Goal: Communication & Community: Answer question/provide support

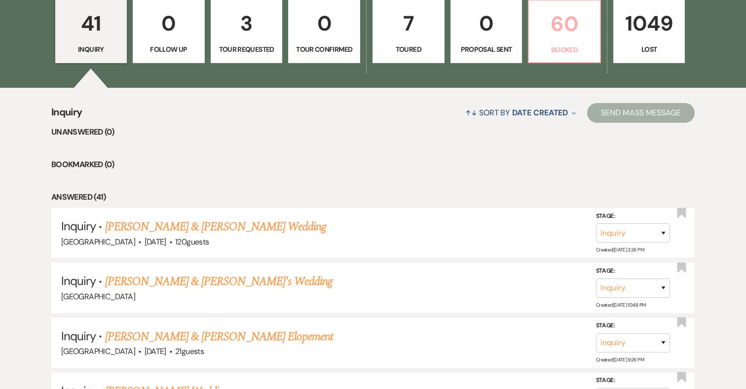
scroll to position [468, 0]
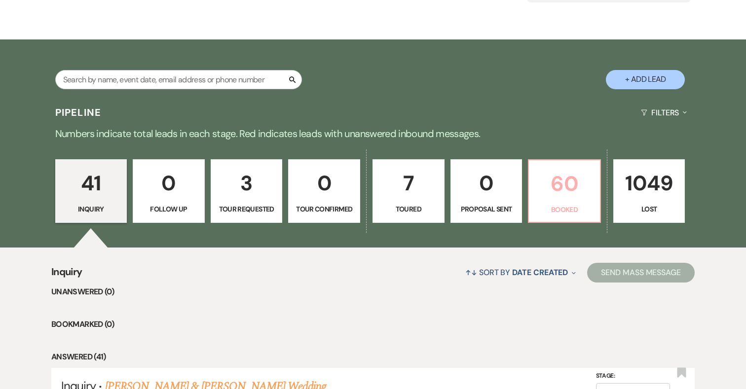
click at [567, 190] on p "60" at bounding box center [564, 183] width 59 height 33
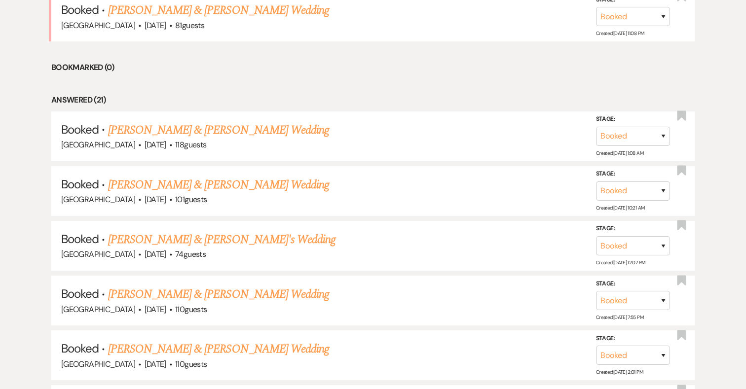
scroll to position [501, 0]
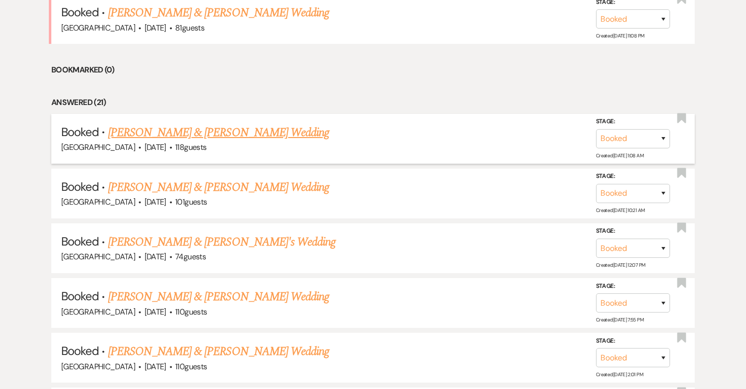
click at [251, 132] on link "[PERSON_NAME] & [PERSON_NAME] Wedding" at bounding box center [218, 133] width 221 height 18
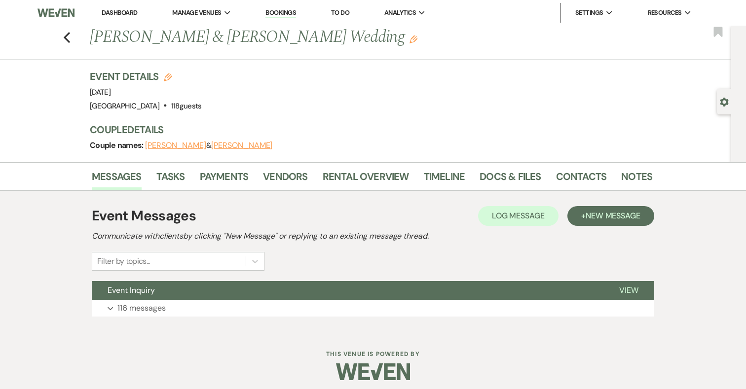
scroll to position [5, 0]
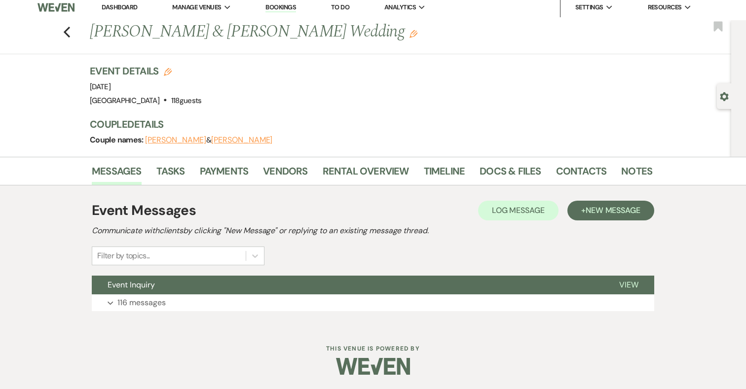
click at [131, 311] on div "Event Messages Log Log Message + New Message Communicate with clients by clicki…" at bounding box center [373, 255] width 562 height 121
click at [134, 302] on p "116 messages" at bounding box center [141, 302] width 48 height 13
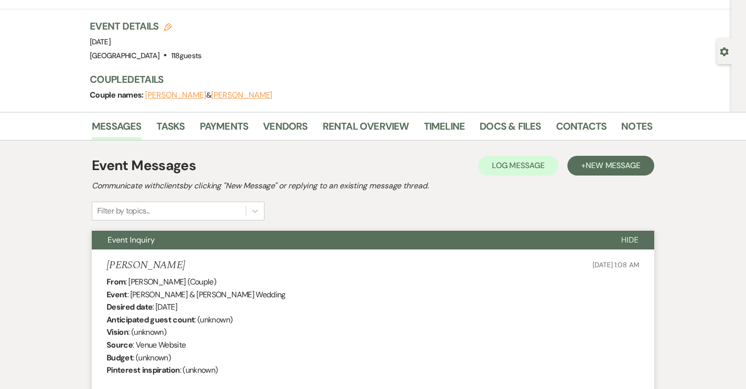
scroll to position [0, 0]
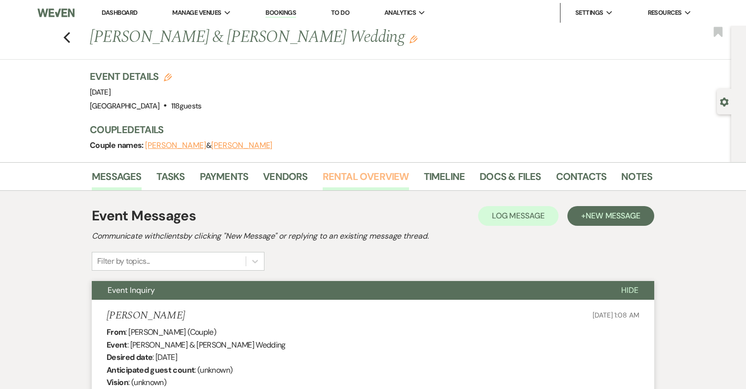
click at [365, 174] on link "Rental Overview" at bounding box center [366, 180] width 86 height 22
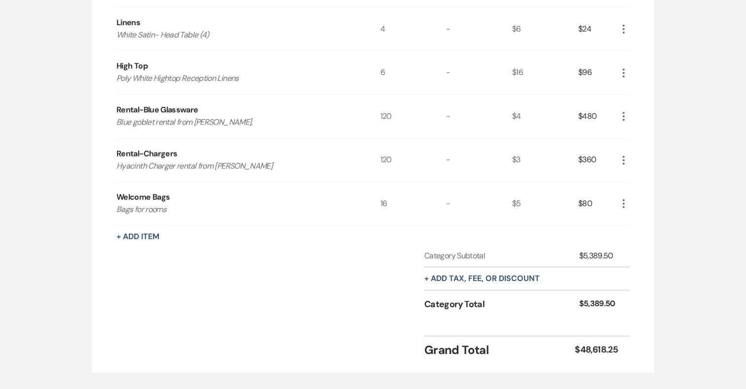
scroll to position [1711, 0]
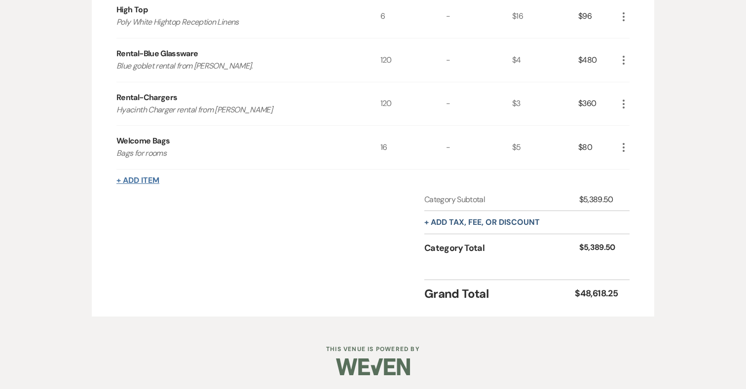
click at [131, 177] on button "+ Add Item" at bounding box center [137, 181] width 43 height 8
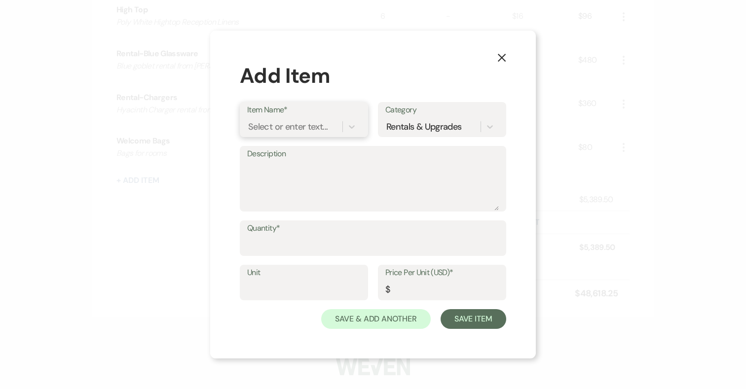
click at [276, 124] on div "Select or enter text..." at bounding box center [287, 126] width 79 height 13
type input "Robes"
click at [295, 152] on div "+ Add "Robes"" at bounding box center [303, 152] width 113 height 20
click at [285, 167] on textarea "Description" at bounding box center [373, 185] width 252 height 49
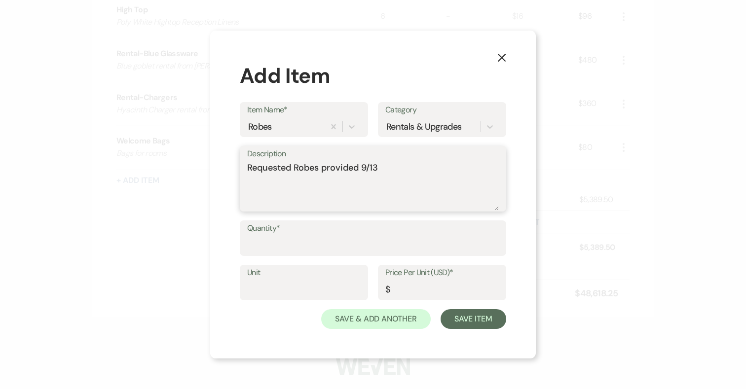
type textarea "Requested Robes provided 9/13"
click at [284, 243] on input "Quantity*" at bounding box center [373, 245] width 252 height 19
type input "3"
click at [430, 293] on input "Price Per Unit (USD)*" at bounding box center [441, 289] width 113 height 19
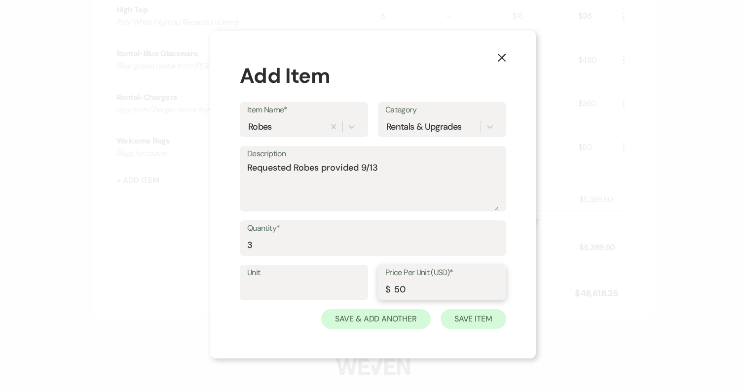
type input "50"
click at [494, 323] on button "Save Item" at bounding box center [474, 319] width 66 height 20
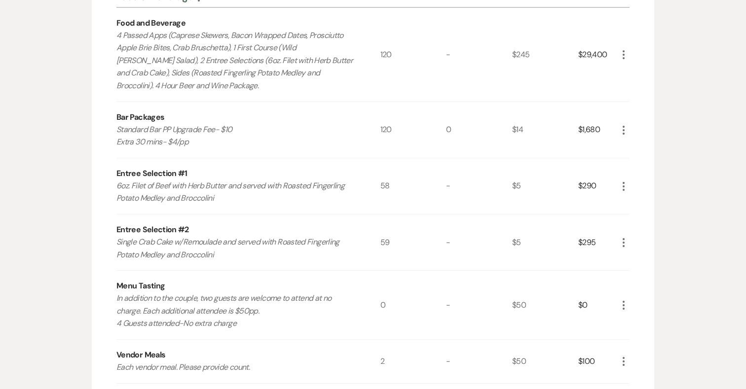
scroll to position [0, 0]
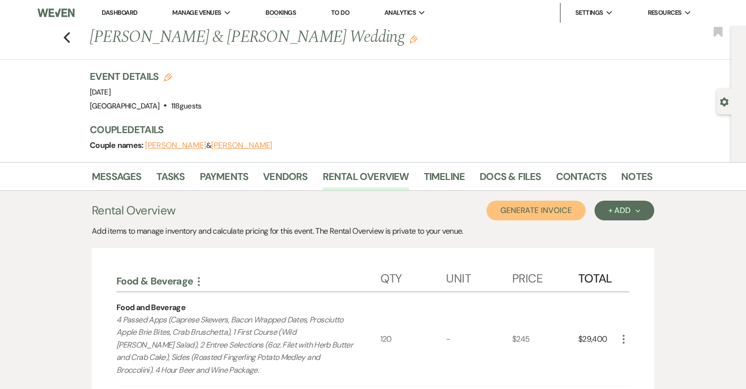
click at [542, 209] on button "Generate Invoice" at bounding box center [535, 211] width 99 height 20
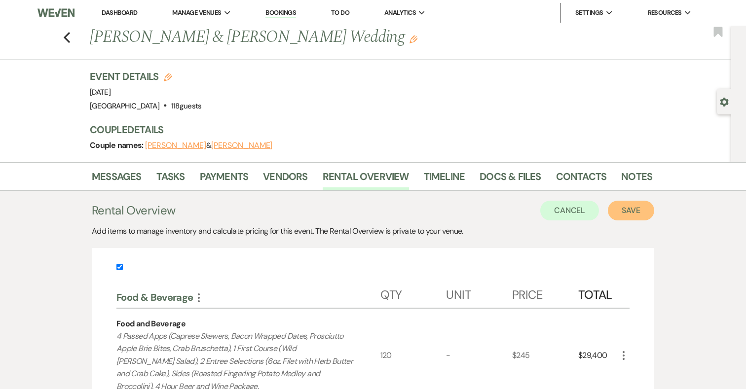
click at [632, 210] on button "Save" at bounding box center [631, 211] width 46 height 20
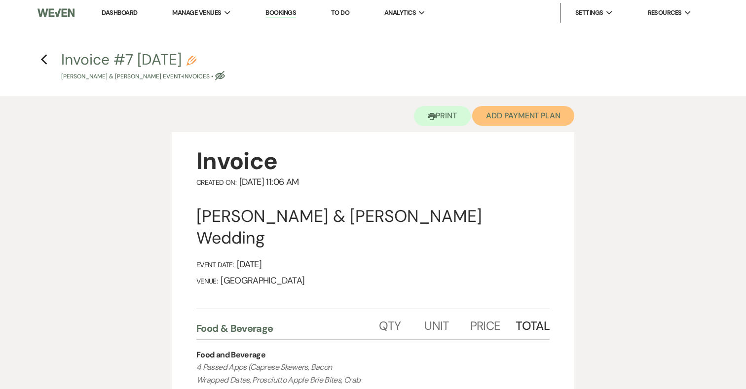
click at [515, 113] on button "Add Payment Plan" at bounding box center [523, 116] width 102 height 20
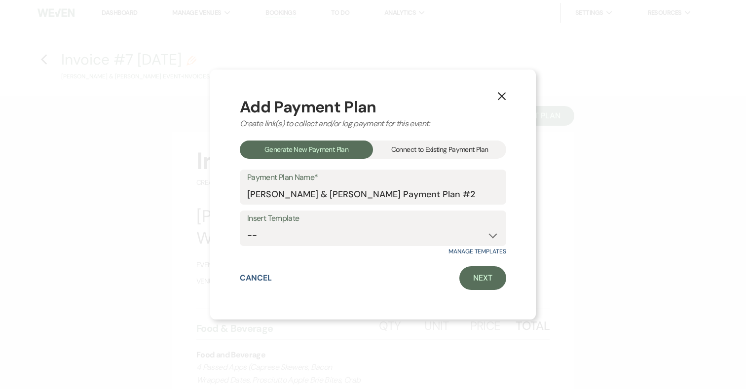
click at [457, 157] on div "Connect to Existing Payment Plan" at bounding box center [439, 150] width 133 height 18
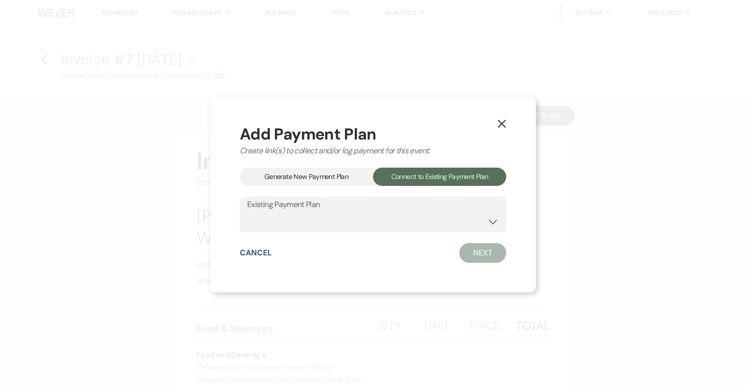
click at [434, 209] on label "Existing Payment Plan" at bounding box center [373, 205] width 252 height 14
click at [434, 216] on select "[PERSON_NAME] & [PERSON_NAME] Payment Plan #1" at bounding box center [373, 221] width 252 height 19
select select "12115"
click at [247, 212] on select "[PERSON_NAME] & [PERSON_NAME] Payment Plan #1" at bounding box center [373, 221] width 252 height 19
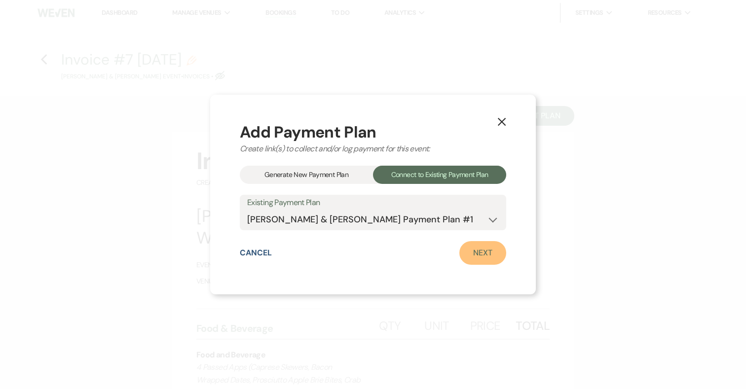
click at [494, 257] on link "Next" at bounding box center [482, 253] width 47 height 24
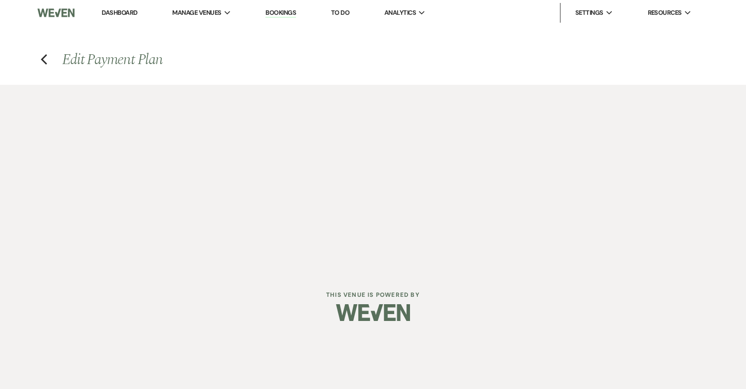
select select "28614"
select select "1"
select select "true"
select select "1"
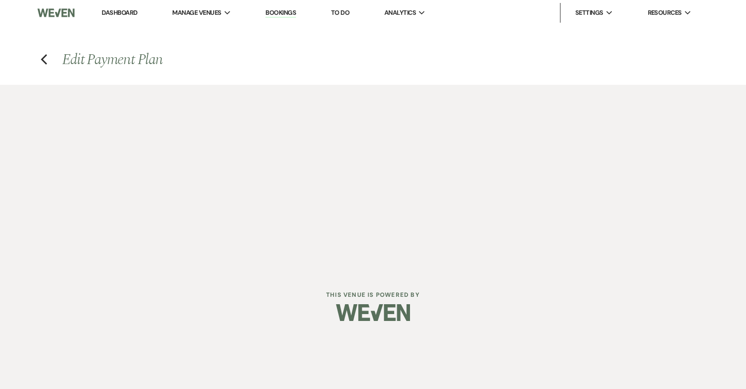
select select "1"
select select "2"
select select "flat"
select select "1"
select select "true"
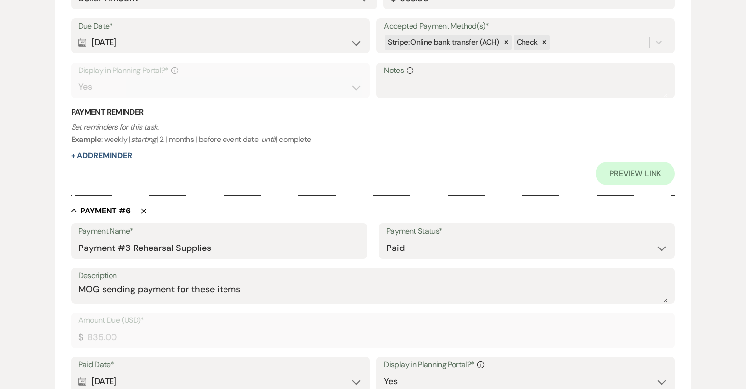
scroll to position [1638, 0]
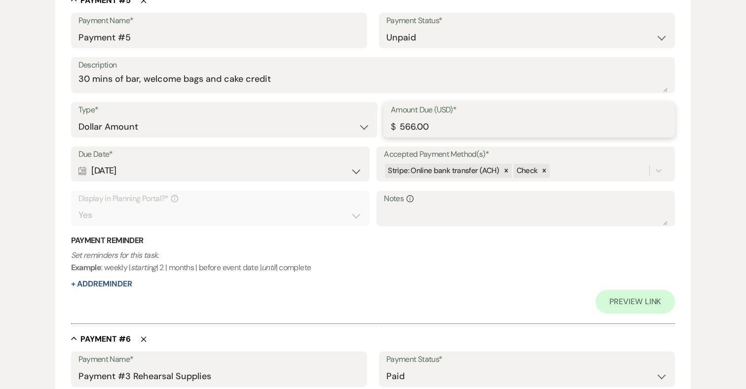
drag, startPoint x: 463, startPoint y: 124, endPoint x: 365, endPoint y: 124, distance: 98.2
click at [365, 124] on div "Type* Dollar Amount Percentage of Grand Total Amount Due (USD)* $ 566.00" at bounding box center [373, 124] width 604 height 44
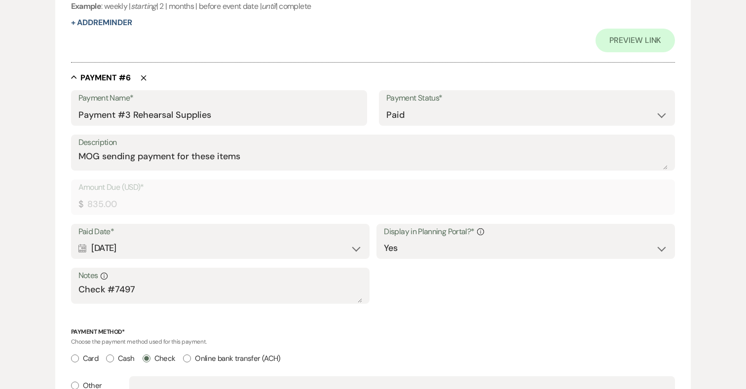
scroll to position [2075, 0]
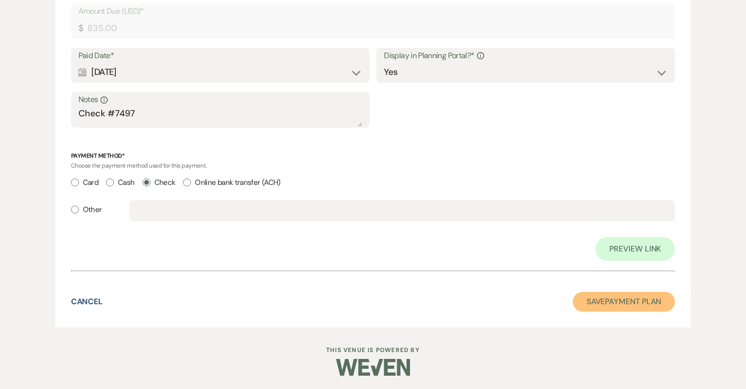
type input "716.00"
click at [626, 300] on button "Save Payment Plan" at bounding box center [624, 302] width 103 height 20
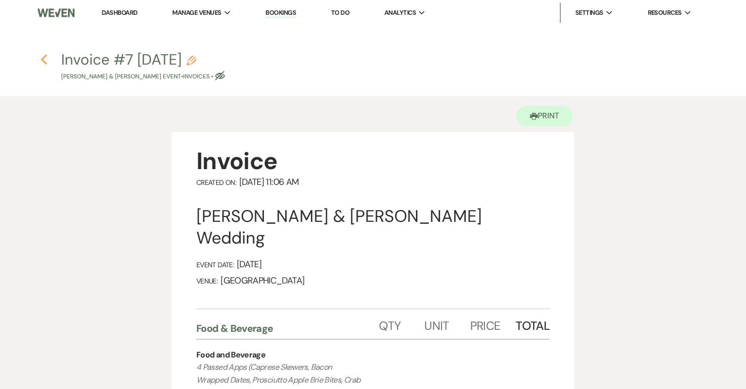
click at [43, 60] on use "button" at bounding box center [43, 59] width 6 height 11
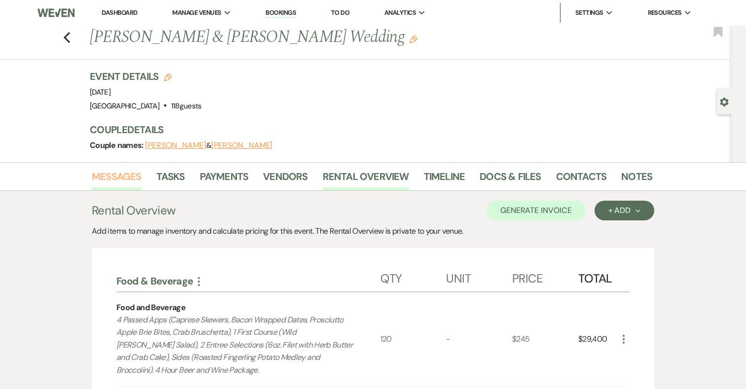
click at [123, 175] on link "Messages" at bounding box center [117, 180] width 50 height 22
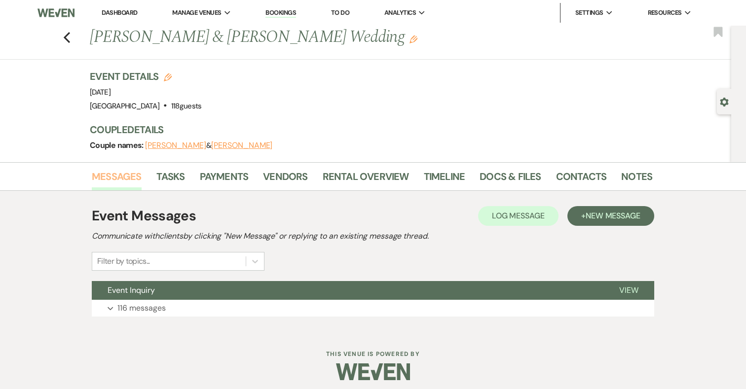
scroll to position [5, 0]
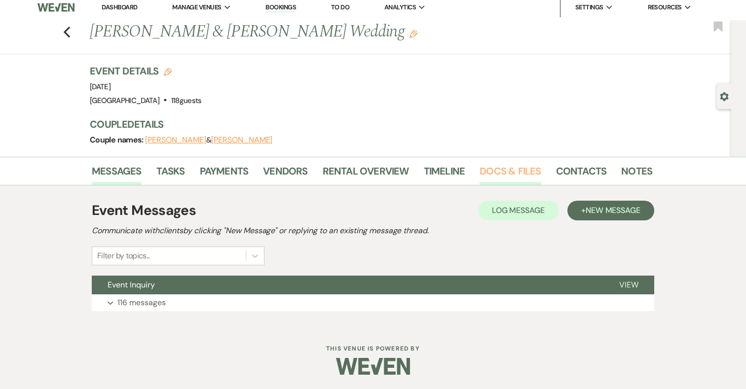
click at [512, 168] on link "Docs & Files" at bounding box center [509, 174] width 61 height 22
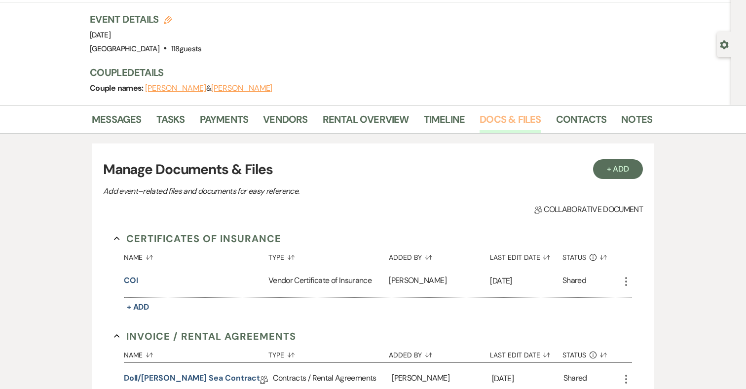
scroll to position [80, 0]
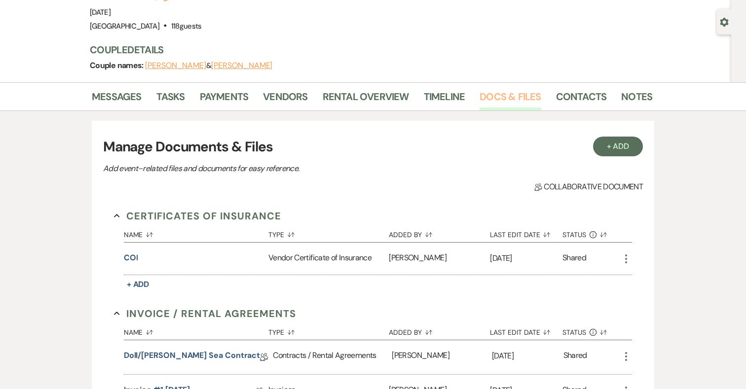
click at [491, 97] on link "Docs & Files" at bounding box center [509, 100] width 61 height 22
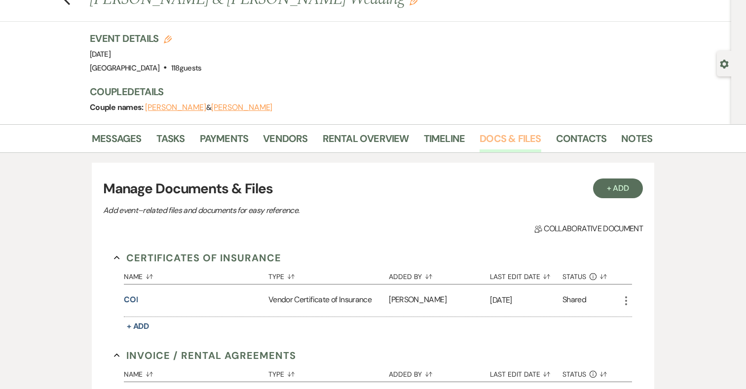
scroll to position [0, 0]
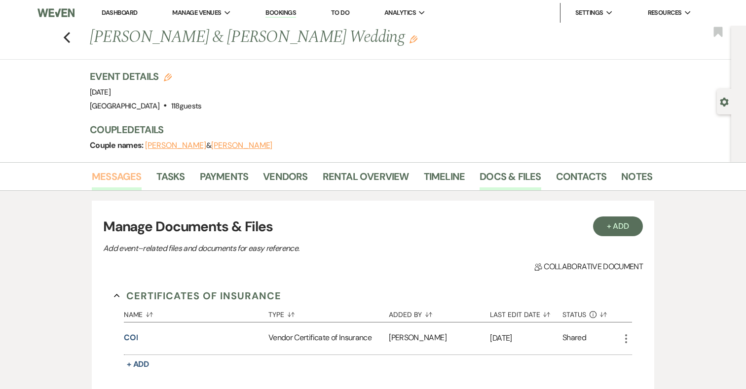
click at [136, 178] on link "Messages" at bounding box center [117, 180] width 50 height 22
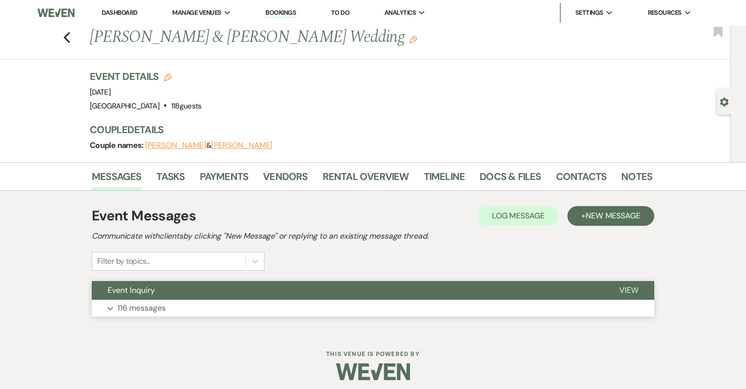
click at [158, 308] on p "116 messages" at bounding box center [141, 308] width 48 height 13
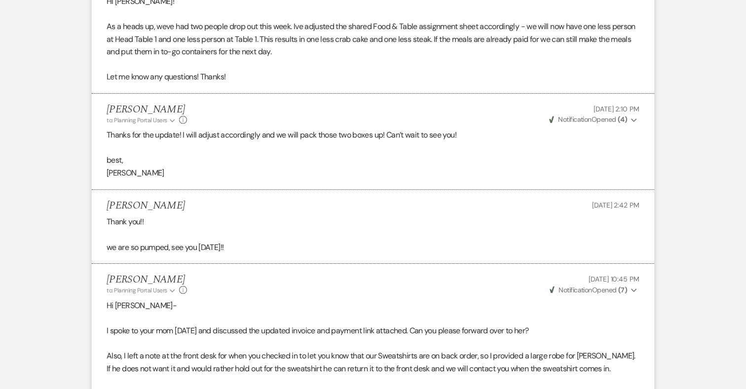
scroll to position [18904, 0]
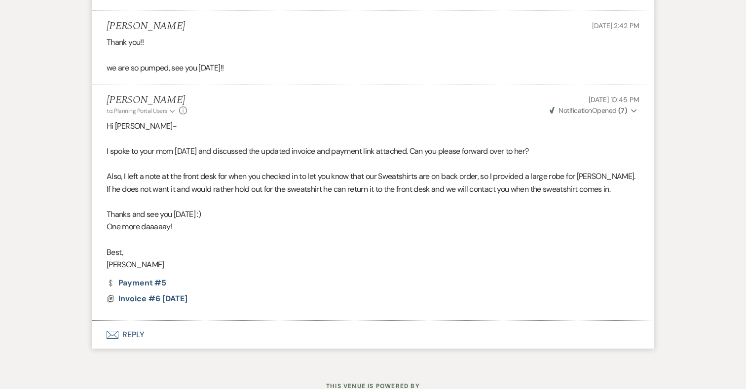
click at [128, 321] on button "Envelope Reply" at bounding box center [373, 335] width 562 height 28
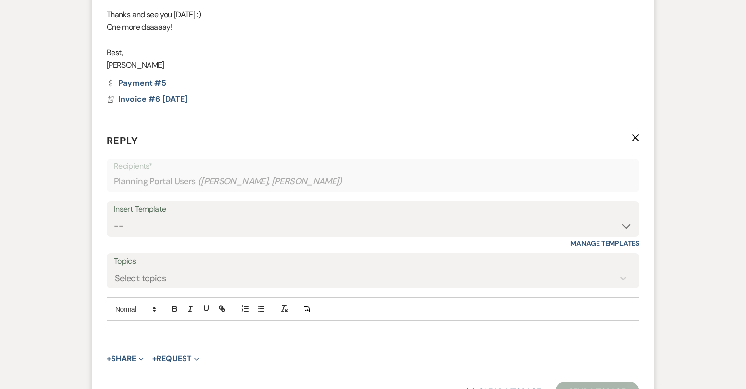
scroll to position [19113, 0]
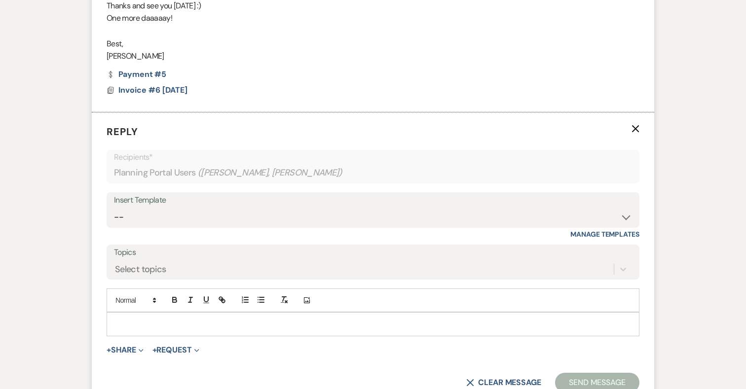
click at [184, 299] on form "Reply X Recipients* Planning Portal Users ( [PERSON_NAME], [PERSON_NAME] ) Inse…" at bounding box center [373, 258] width 562 height 292
click at [184, 319] on p at bounding box center [372, 324] width 517 height 11
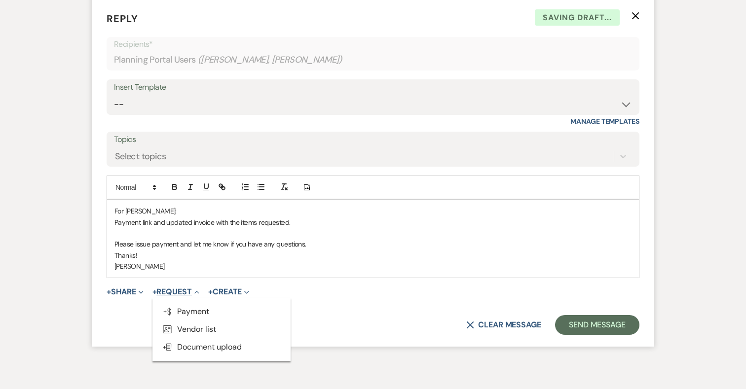
scroll to position [19228, 0]
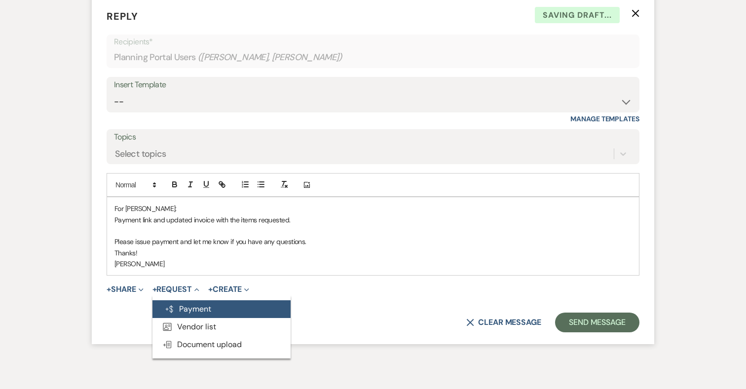
click at [199, 300] on button "Generate Payment Payment" at bounding box center [221, 309] width 138 height 18
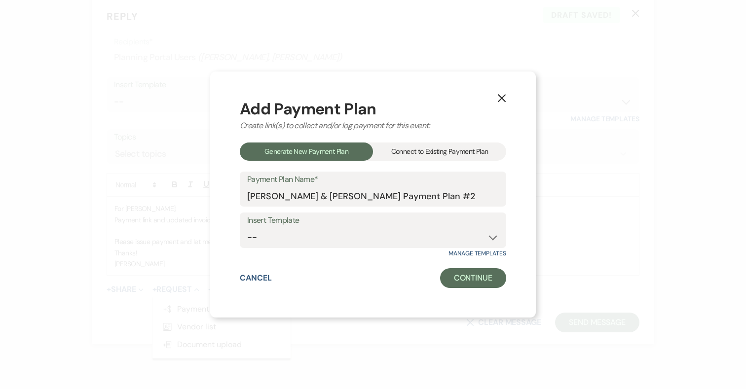
click at [434, 140] on div "Add Payment Plan Create link(s) to collect and/or log payment for this event: G…" at bounding box center [373, 194] width 266 height 187
click at [429, 151] on div "Connect to Existing Payment Plan" at bounding box center [439, 152] width 133 height 18
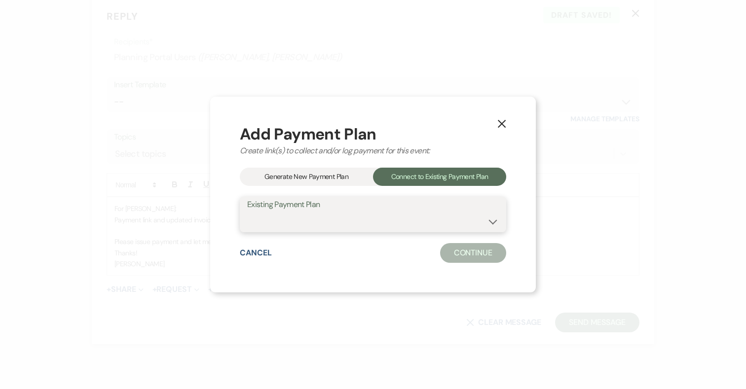
click at [376, 220] on select "[PERSON_NAME] & [PERSON_NAME] Payment Plan #1" at bounding box center [373, 221] width 252 height 19
select select "12115"
click at [247, 212] on select "[PERSON_NAME] & [PERSON_NAME] Payment Plan #1" at bounding box center [373, 221] width 252 height 19
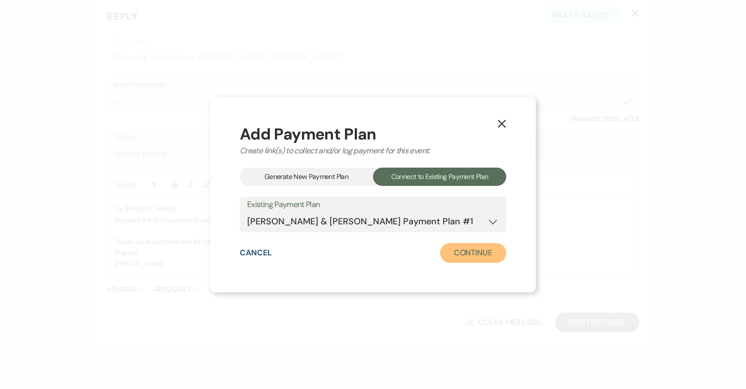
click at [465, 251] on button "Continue" at bounding box center [473, 253] width 66 height 20
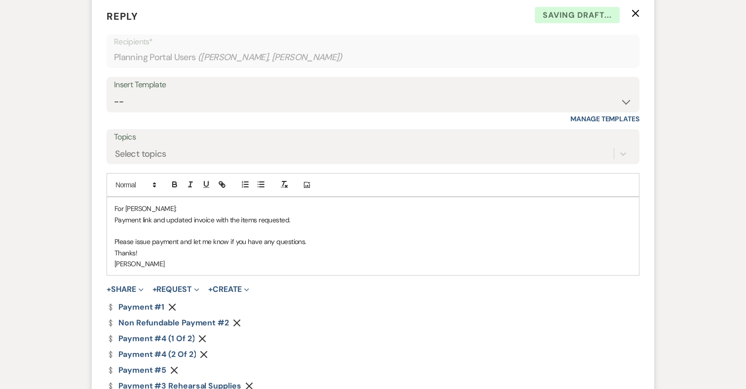
click at [173, 303] on icon "Remove" at bounding box center [172, 307] width 8 height 8
click at [240, 303] on icon "Remove" at bounding box center [237, 307] width 8 height 8
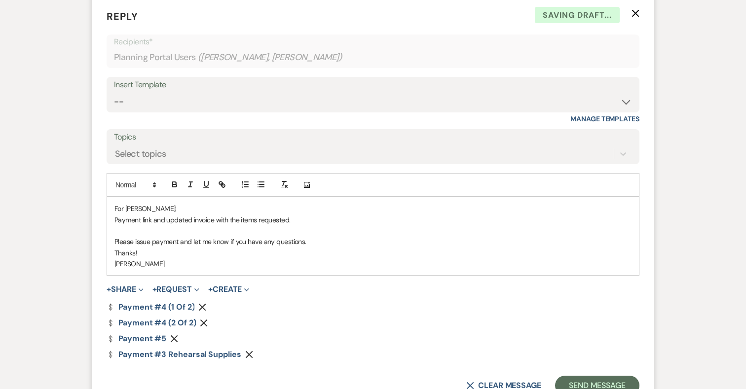
click at [199, 304] on use "button" at bounding box center [202, 307] width 7 height 7
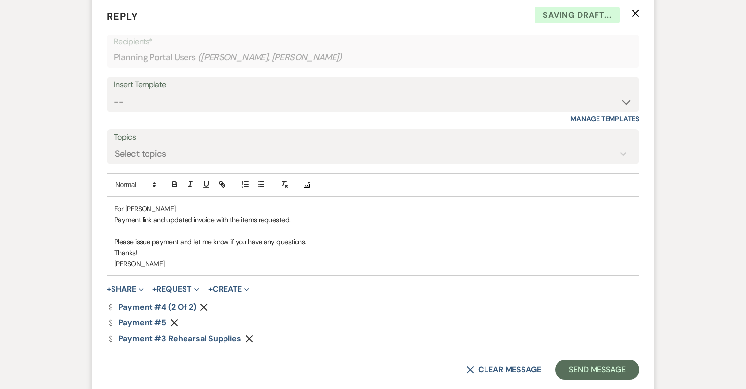
click at [200, 303] on icon "Remove" at bounding box center [204, 307] width 8 height 8
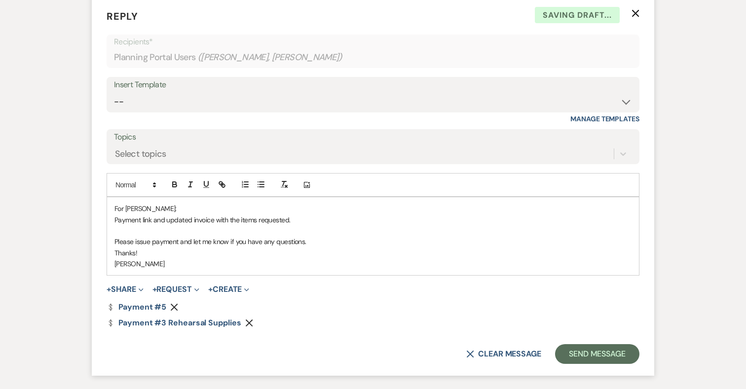
click at [249, 319] on icon "Remove" at bounding box center [249, 323] width 8 height 8
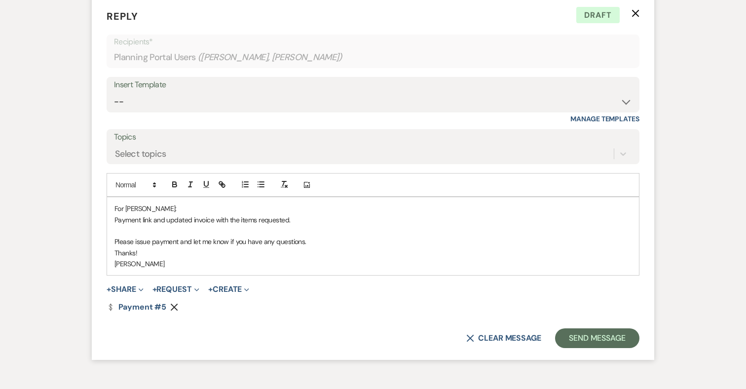
click at [314, 248] on p "Thanks!" at bounding box center [372, 253] width 517 height 11
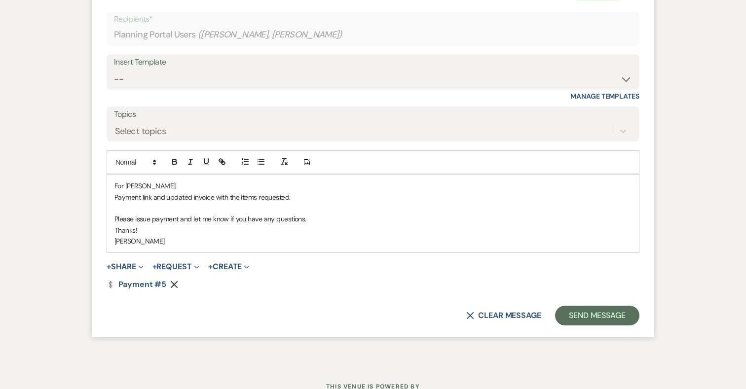
click at [140, 236] on p "[PERSON_NAME]" at bounding box center [372, 241] width 517 height 11
click at [190, 263] on button "+ Request Expand" at bounding box center [175, 267] width 47 height 8
click at [171, 236] on p "[PERSON_NAME]" at bounding box center [372, 241] width 517 height 11
click at [123, 263] on button "+ Share Expand" at bounding box center [125, 267] width 37 height 8
click at [163, 236] on p "[PERSON_NAME]" at bounding box center [372, 241] width 517 height 11
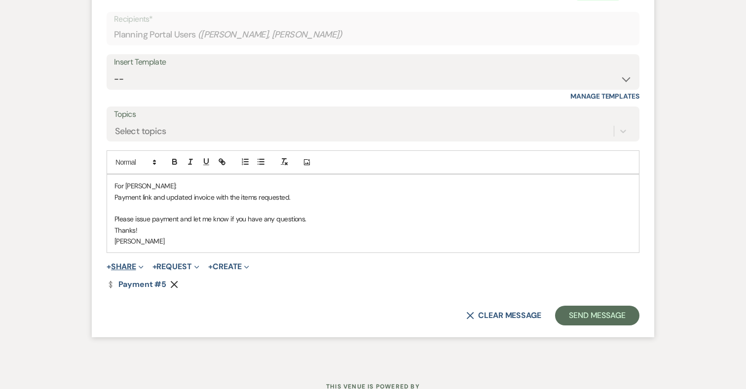
click at [125, 263] on button "+ Share Expand" at bounding box center [125, 267] width 37 height 8
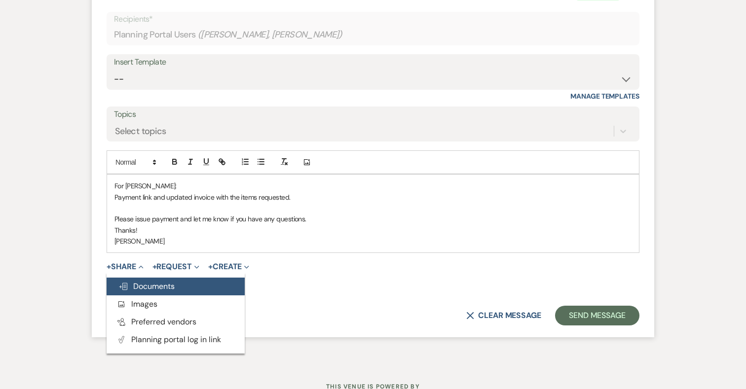
click at [143, 281] on span "Doc Upload Documents" at bounding box center [146, 286] width 56 height 10
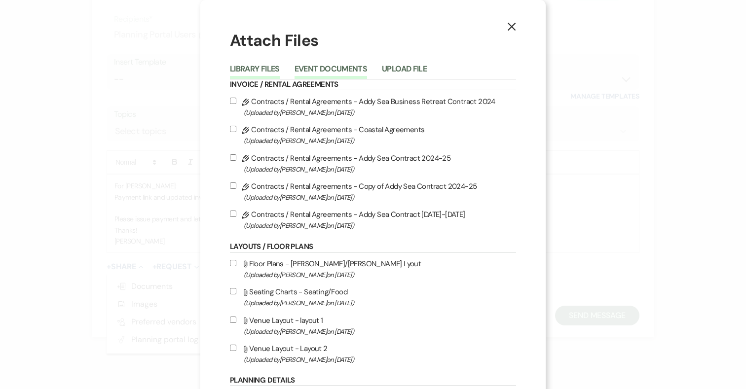
click at [334, 68] on button "Event Documents" at bounding box center [330, 72] width 73 height 14
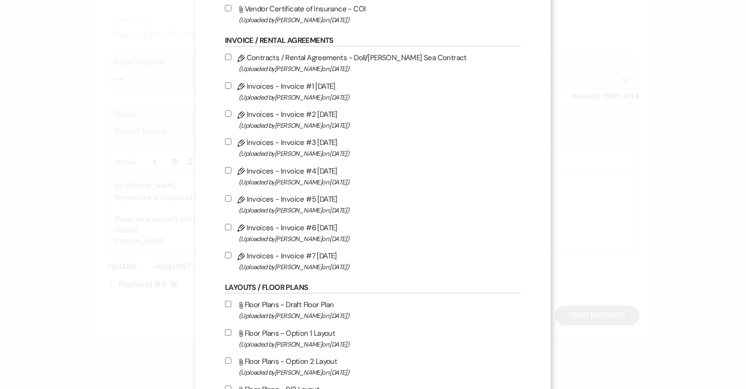
scroll to position [107, 0]
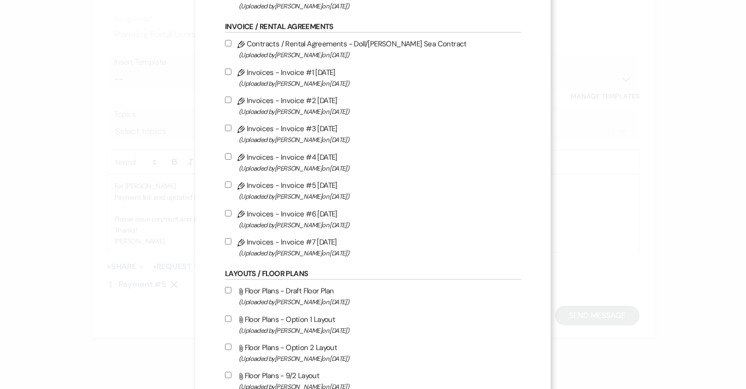
click at [230, 242] on input "Pencil Invoices - Invoice #7 [DATE] (Uploaded by [PERSON_NAME] on [DATE] )" at bounding box center [228, 241] width 6 height 6
checkbox input "true"
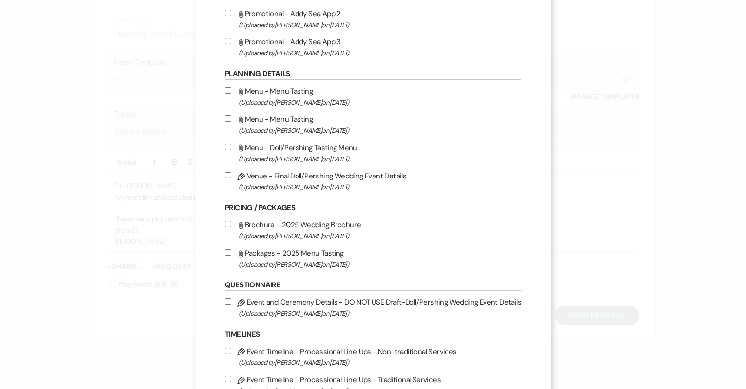
scroll to position [811, 0]
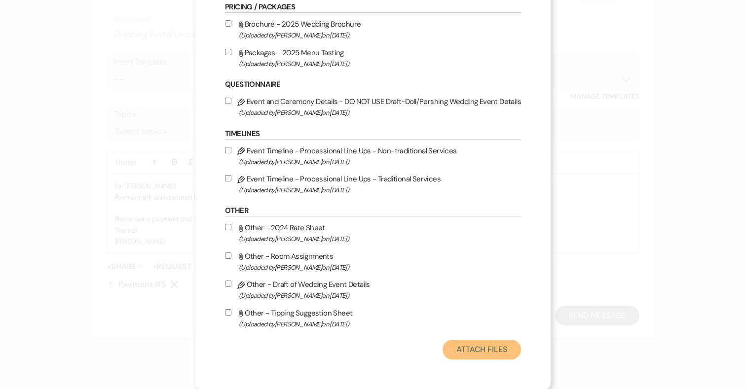
click at [485, 349] on button "Attach Files" at bounding box center [481, 350] width 78 height 20
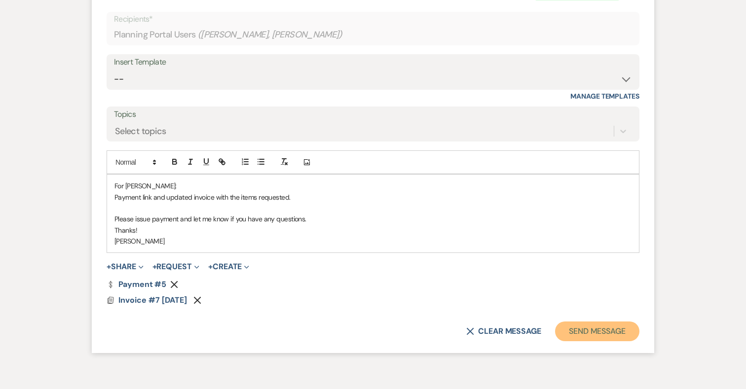
click at [609, 322] on button "Send Message" at bounding box center [597, 332] width 84 height 20
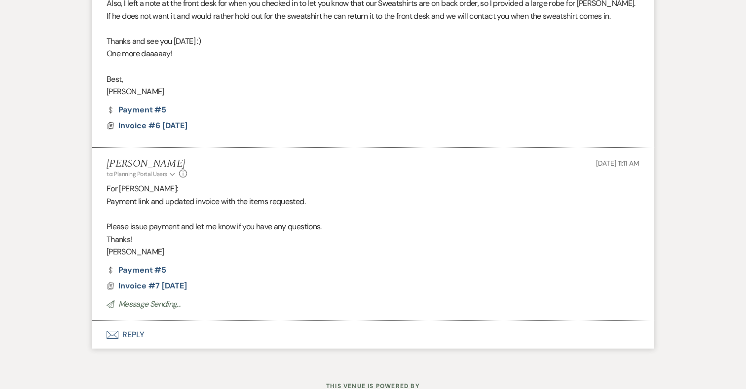
scroll to position [19064, 0]
